Goal: Task Accomplishment & Management: Manage account settings

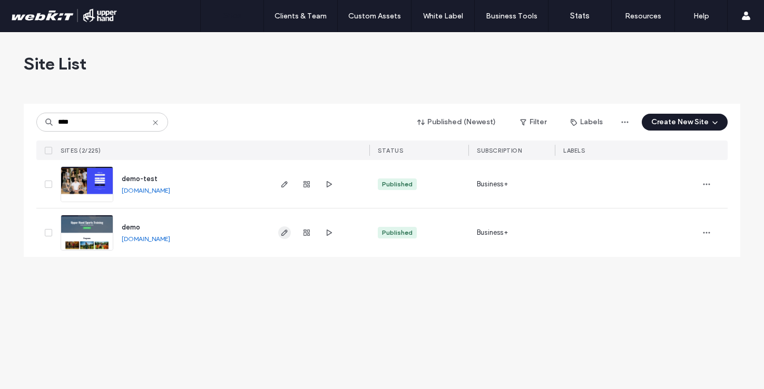
type input "****"
click at [283, 234] on icon "button" at bounding box center [284, 233] width 8 height 8
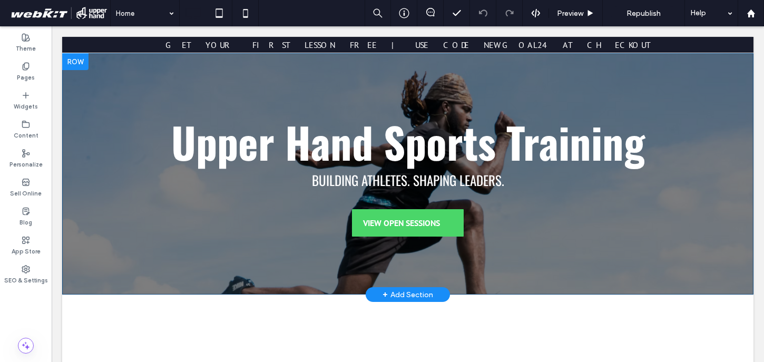
click at [142, 74] on div "Upper Hand Sports Training Building Athletes. Shaping Leaders. VIEW OPEN SESSIO…" at bounding box center [407, 173] width 691 height 241
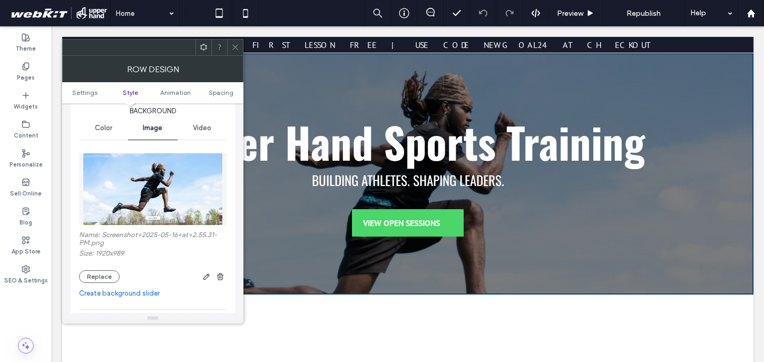
scroll to position [133, 0]
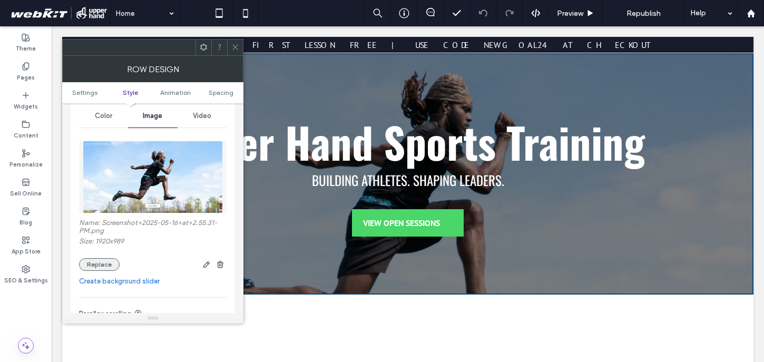
click at [89, 268] on button "Replace" at bounding box center [99, 264] width 41 height 13
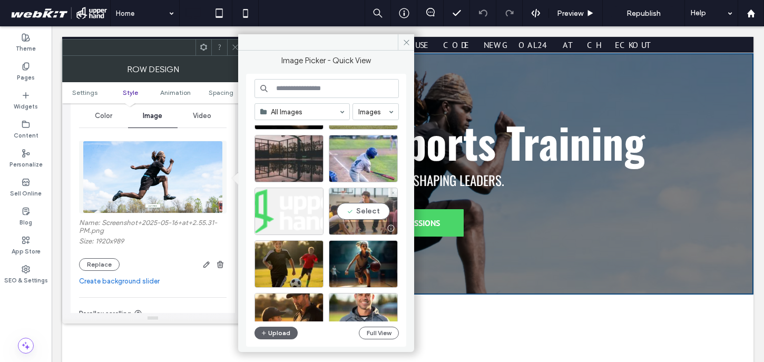
scroll to position [271, 0]
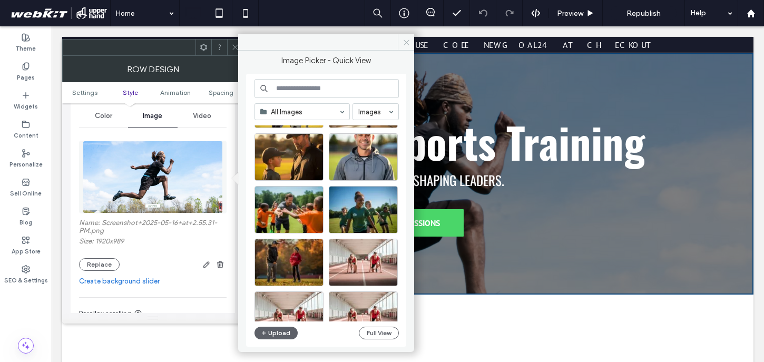
click at [406, 42] on use at bounding box center [406, 42] width 5 height 5
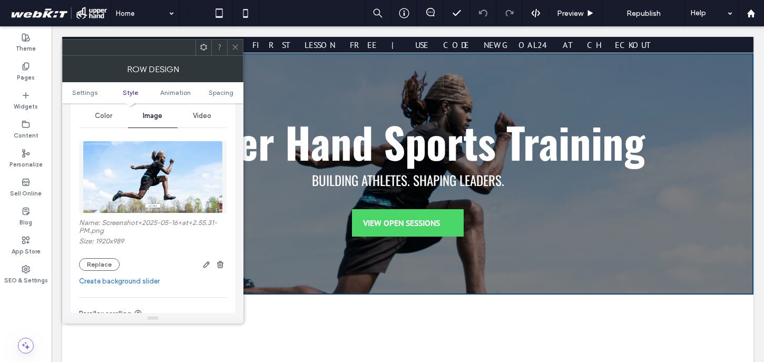
click at [239, 47] on div at bounding box center [235, 48] width 16 height 16
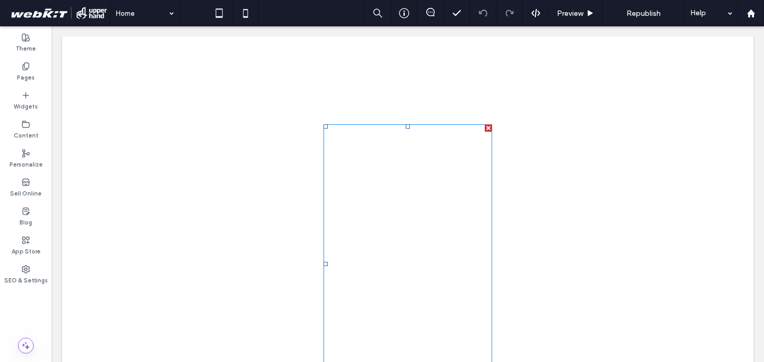
scroll to position [1398, 0]
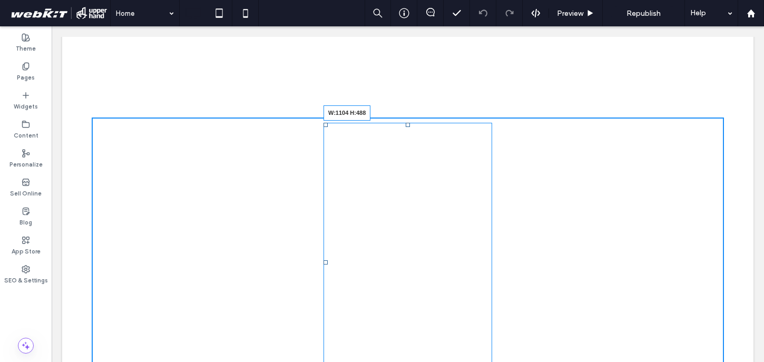
drag, startPoint x: 490, startPoint y: 344, endPoint x: 697, endPoint y: 321, distance: 207.7
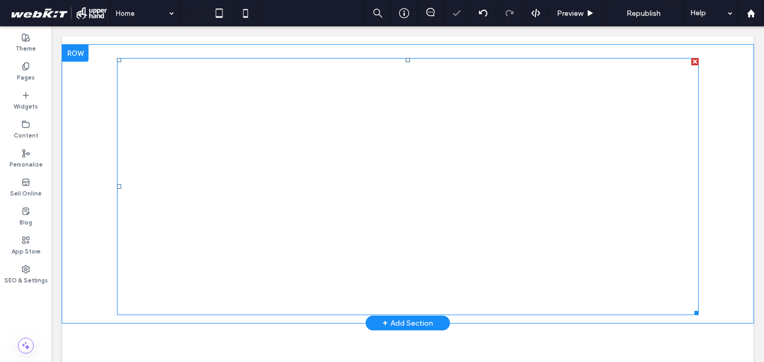
scroll to position [1463, 0]
click at [564, 68] on span at bounding box center [408, 185] width 582 height 257
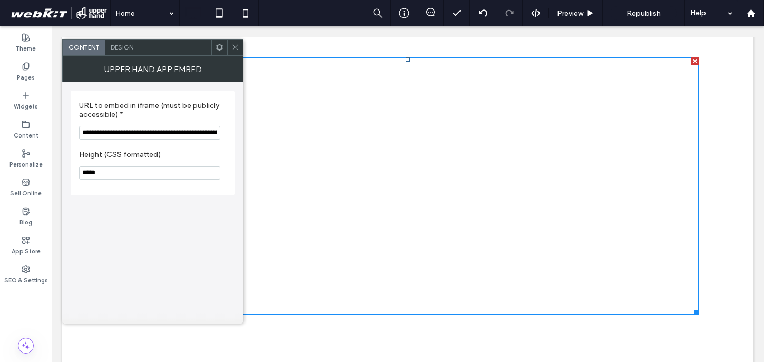
click at [236, 44] on icon at bounding box center [235, 47] width 8 height 8
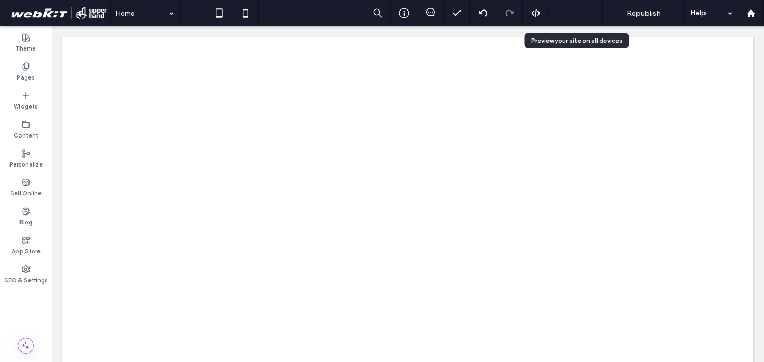
click at [593, 12] on icon at bounding box center [590, 13] width 8 height 8
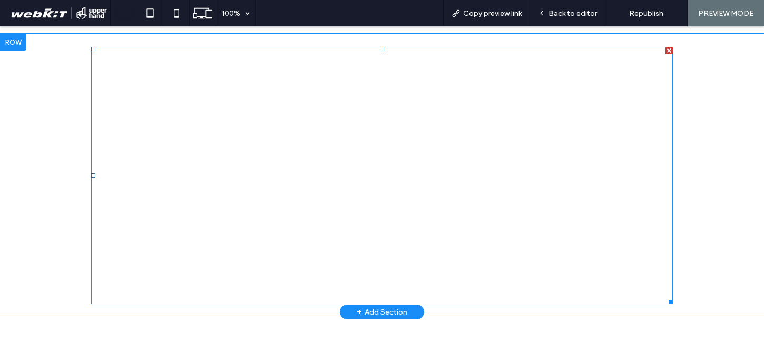
click at [544, 54] on span at bounding box center [382, 175] width 582 height 257
click at [544, 57] on span at bounding box center [382, 175] width 582 height 257
click at [537, 56] on span at bounding box center [382, 175] width 582 height 257
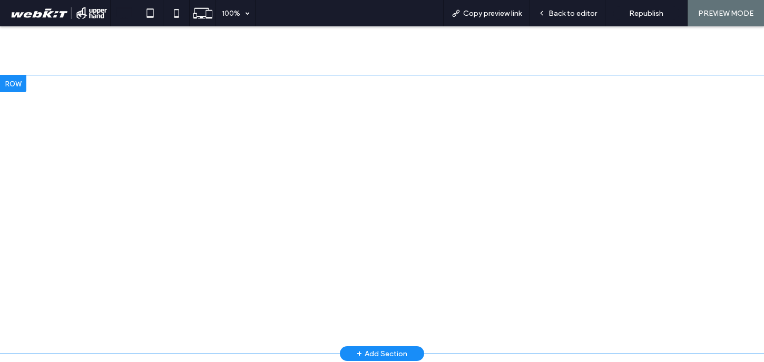
scroll to position [1411, 0]
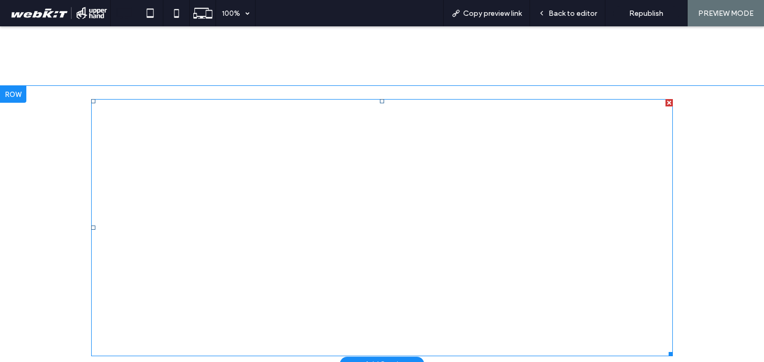
click at [649, 109] on span at bounding box center [382, 227] width 582 height 257
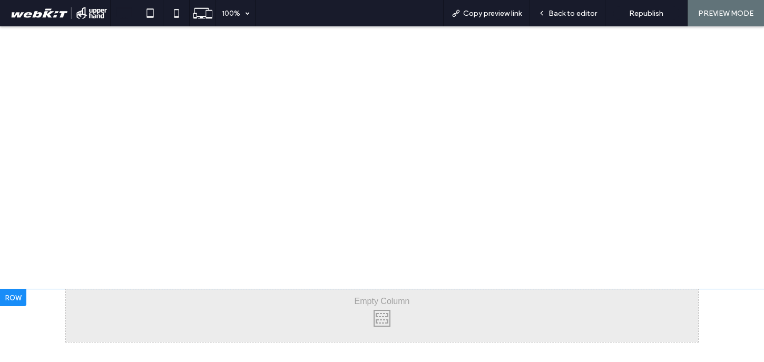
scroll to position [1487, 0]
